Goal: Find specific page/section: Find specific page/section

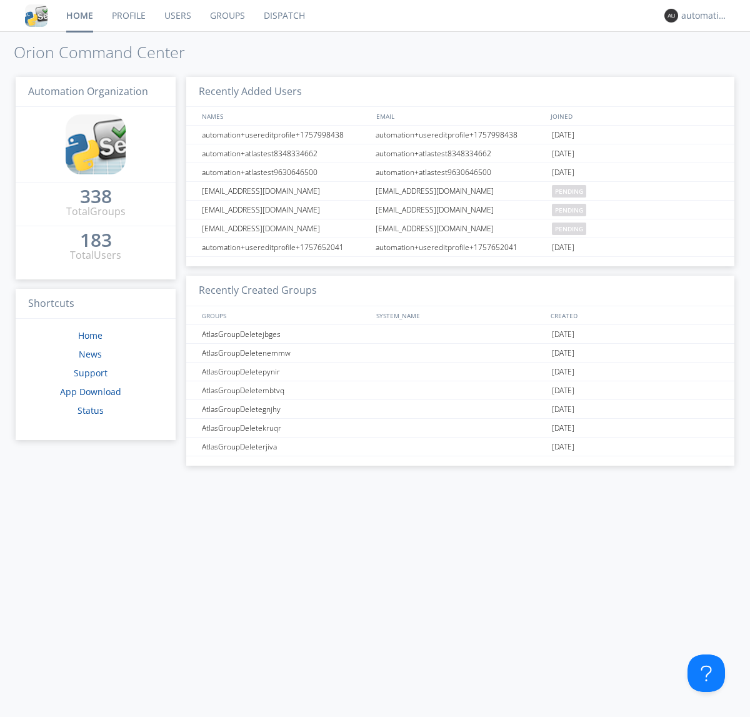
click at [283, 16] on link "Dispatch" at bounding box center [284, 15] width 60 height 31
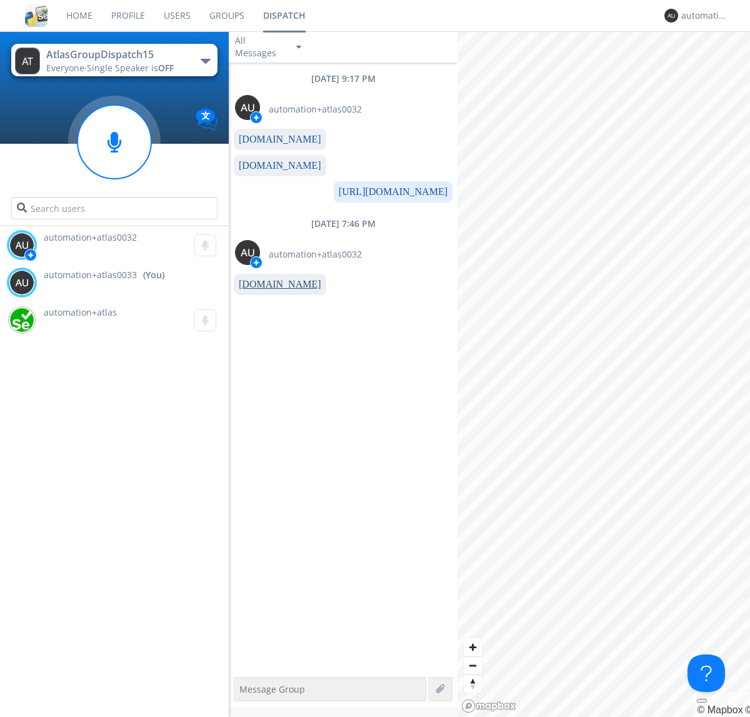
click at [274, 284] on link "[DOMAIN_NAME]" at bounding box center [280, 284] width 82 height 11
type textarea "[URL][DOMAIN_NAME]"
click at [701, 16] on div "automation+atlas0033" at bounding box center [704, 15] width 47 height 12
